Goal: Browse casually: Explore the website without a specific task or goal

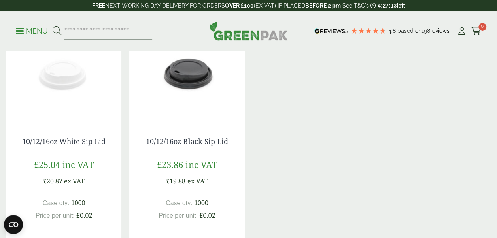
scroll to position [565, 0]
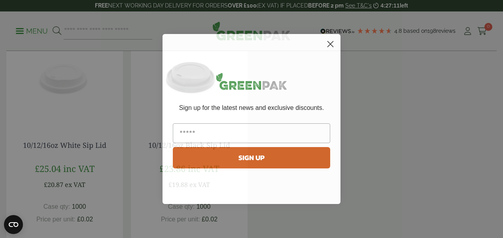
click at [497, 110] on html "Consent Details [#IABV2SETTINGS#] About This website uses cookies We use cookie…" at bounding box center [251, 214] width 503 height 1558
click at [331, 45] on icon "Close dialog" at bounding box center [331, 45] width 6 height 6
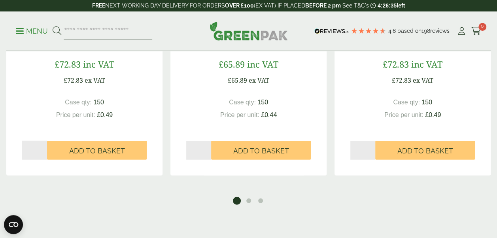
scroll to position [996, 0]
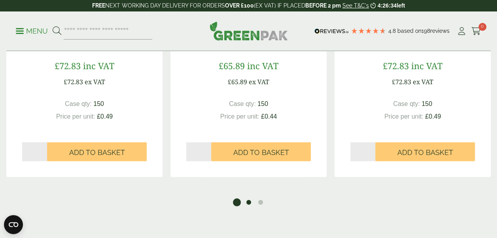
click at [247, 200] on button "2" at bounding box center [249, 203] width 8 height 8
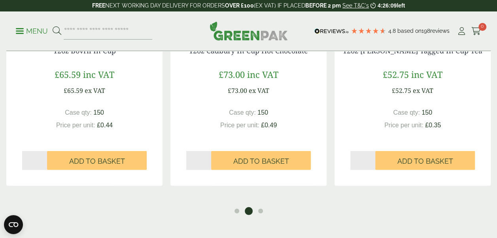
scroll to position [989, 0]
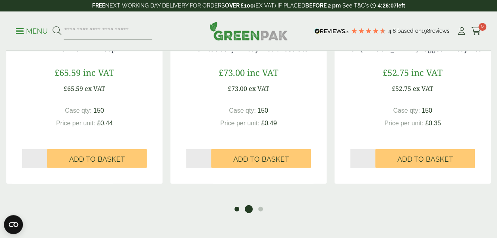
click at [240, 210] on button "1" at bounding box center [237, 209] width 8 height 8
click at [261, 211] on button "3" at bounding box center [261, 209] width 8 height 8
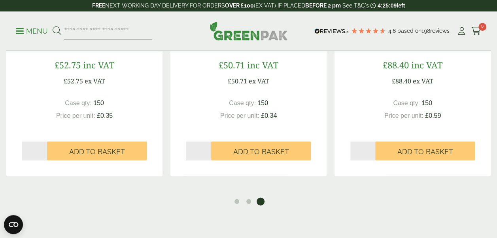
scroll to position [998, 0]
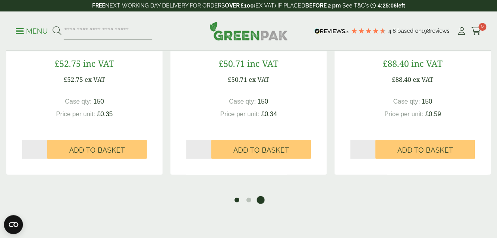
click at [239, 198] on button "1" at bounding box center [237, 200] width 8 height 8
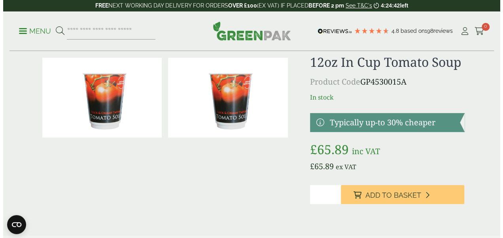
scroll to position [0, 0]
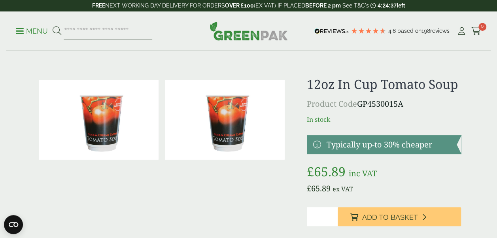
drag, startPoint x: 21, startPoint y: 33, endPoint x: 20, endPoint y: 25, distance: 7.5
click at [20, 25] on ul "Menu" at bounding box center [84, 31] width 136 height 17
click at [21, 30] on p "Menu" at bounding box center [32, 30] width 32 height 9
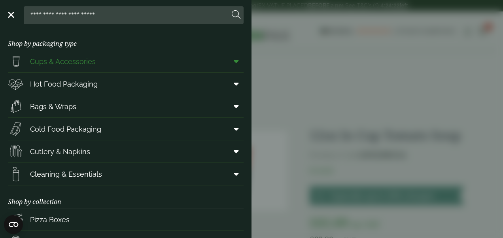
click at [226, 64] on span at bounding box center [235, 61] width 18 height 15
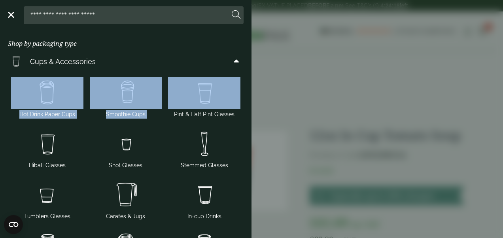
drag, startPoint x: 252, startPoint y: 74, endPoint x: 249, endPoint y: 71, distance: 4.2
click at [249, 71] on aside "Close Shop by packaging type Cups & Accessories Hot Drink Paper Cups Smoothie C…" at bounding box center [251, 119] width 503 height 238
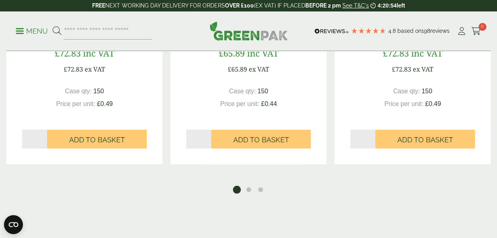
scroll to position [1010, 0]
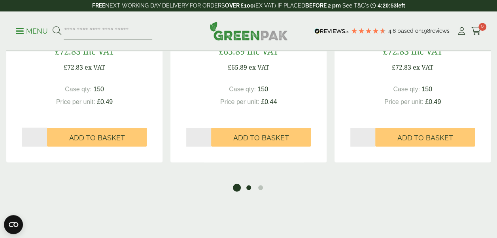
click at [249, 188] on button "2" at bounding box center [249, 188] width 8 height 8
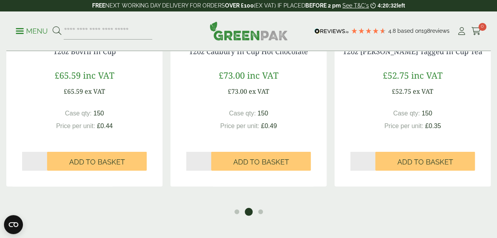
scroll to position [1012, 0]
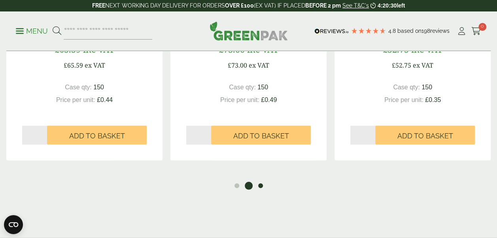
click at [263, 186] on button "3" at bounding box center [261, 186] width 8 height 8
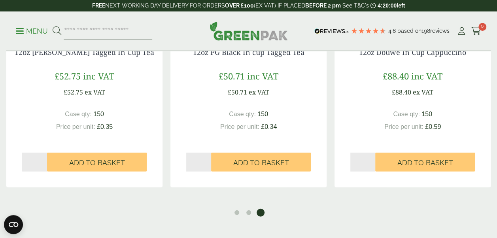
scroll to position [993, 0]
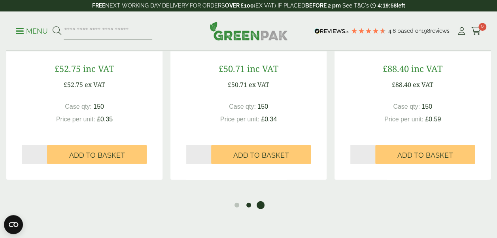
click at [247, 204] on button "2" at bounding box center [249, 205] width 8 height 8
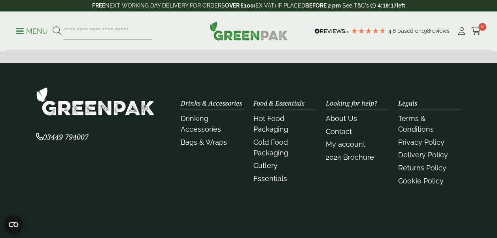
scroll to position [292, 0]
